Goal: Check status: Check status

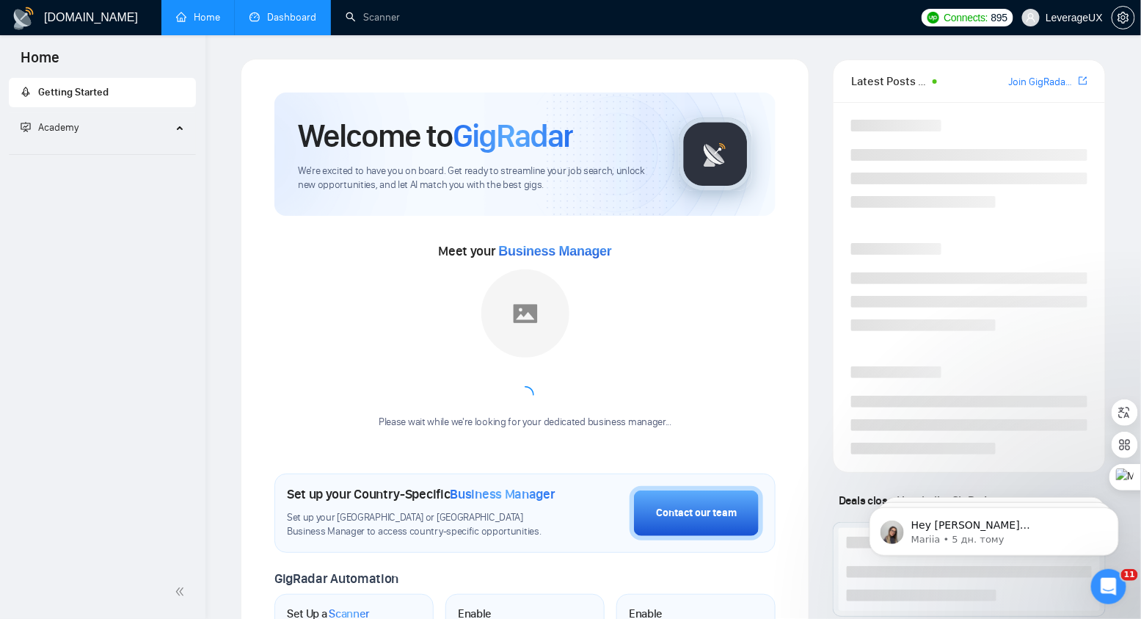
click at [282, 15] on link "Dashboard" at bounding box center [283, 17] width 67 height 12
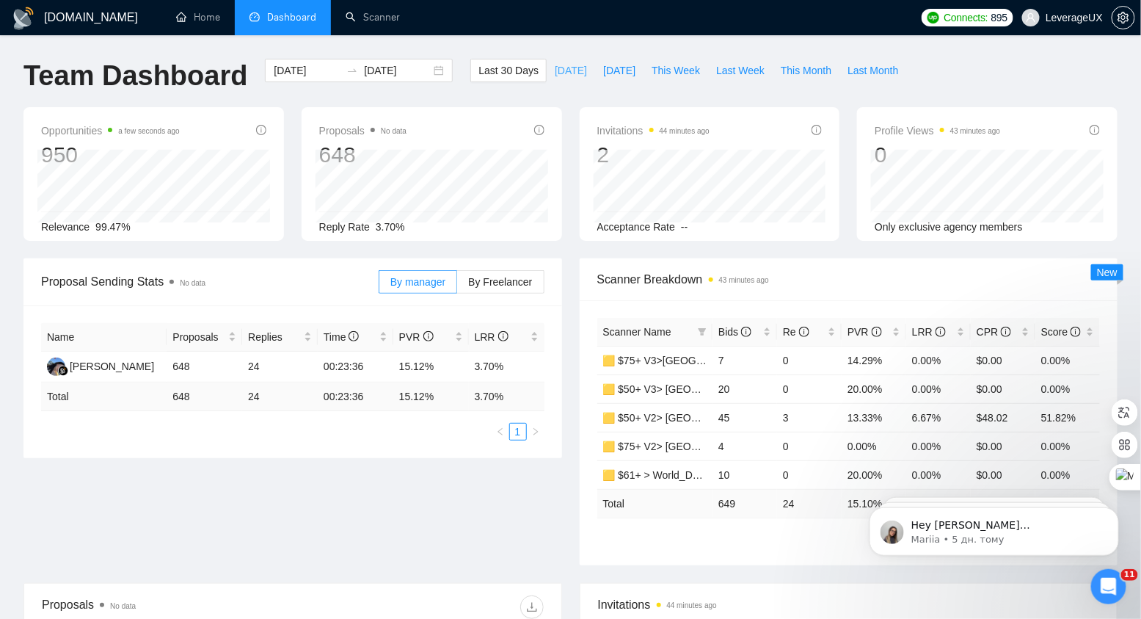
click at [567, 79] on button "[DATE]" at bounding box center [571, 70] width 48 height 23
click at [614, 70] on span "[DATE]" at bounding box center [619, 70] width 32 height 16
type input "[DATE]"
click at [671, 76] on span "This Week" at bounding box center [676, 70] width 48 height 16
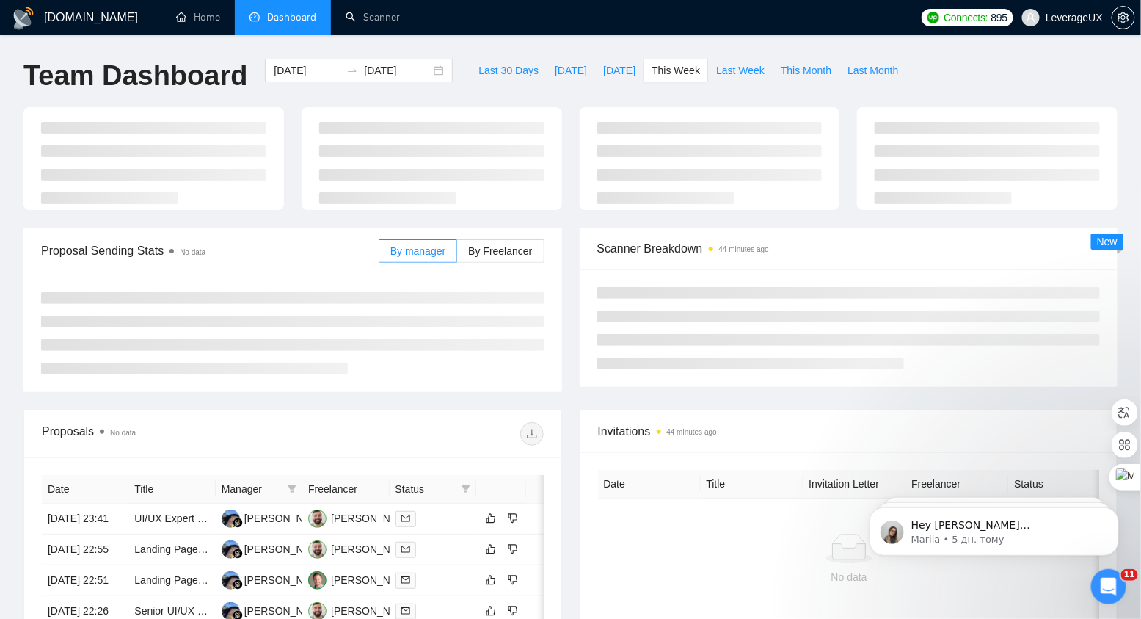
type input "2025-08-24"
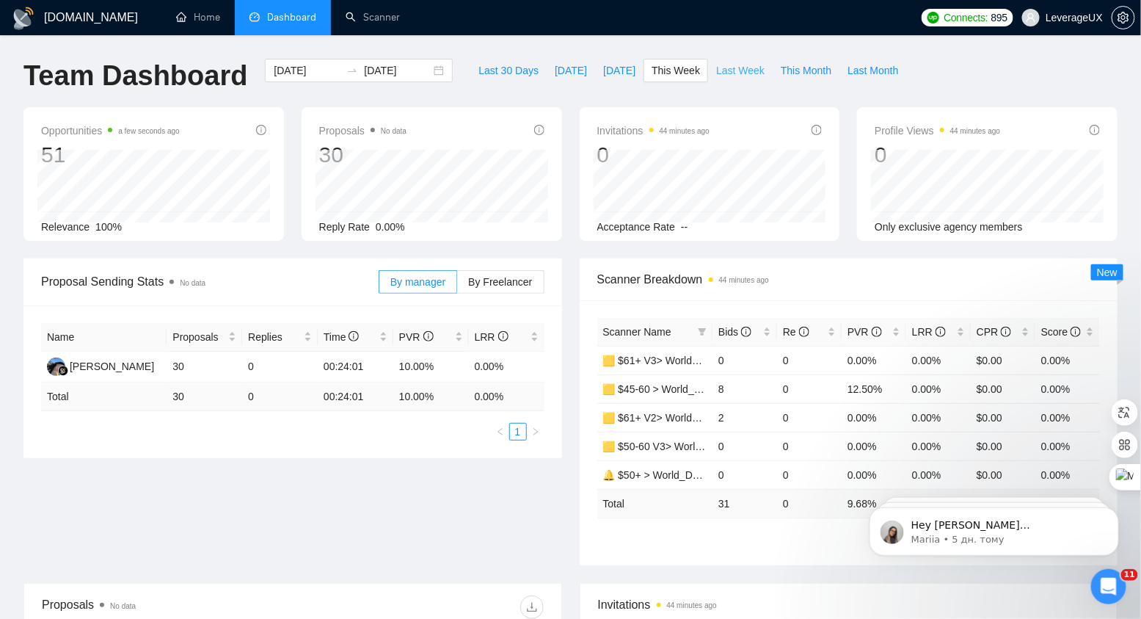
click at [733, 81] on button "Last Week" at bounding box center [740, 70] width 65 height 23
type input "2025-08-11"
type input "2025-08-17"
click at [526, 291] on label "By Freelancer" at bounding box center [500, 281] width 87 height 23
click at [457, 286] on input "By Freelancer" at bounding box center [457, 286] width 0 height 0
